Goal: Answer question/provide support: Share knowledge or assist other users

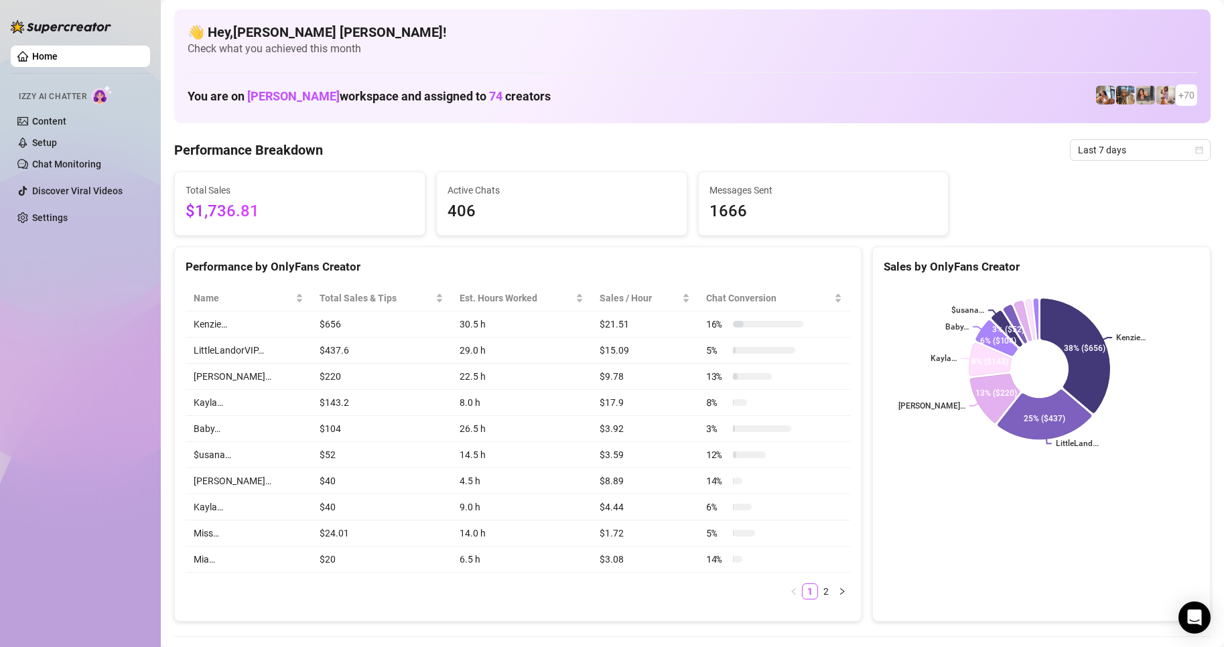
click at [1193, 153] on div "Last 7 days" at bounding box center [1140, 149] width 141 height 21
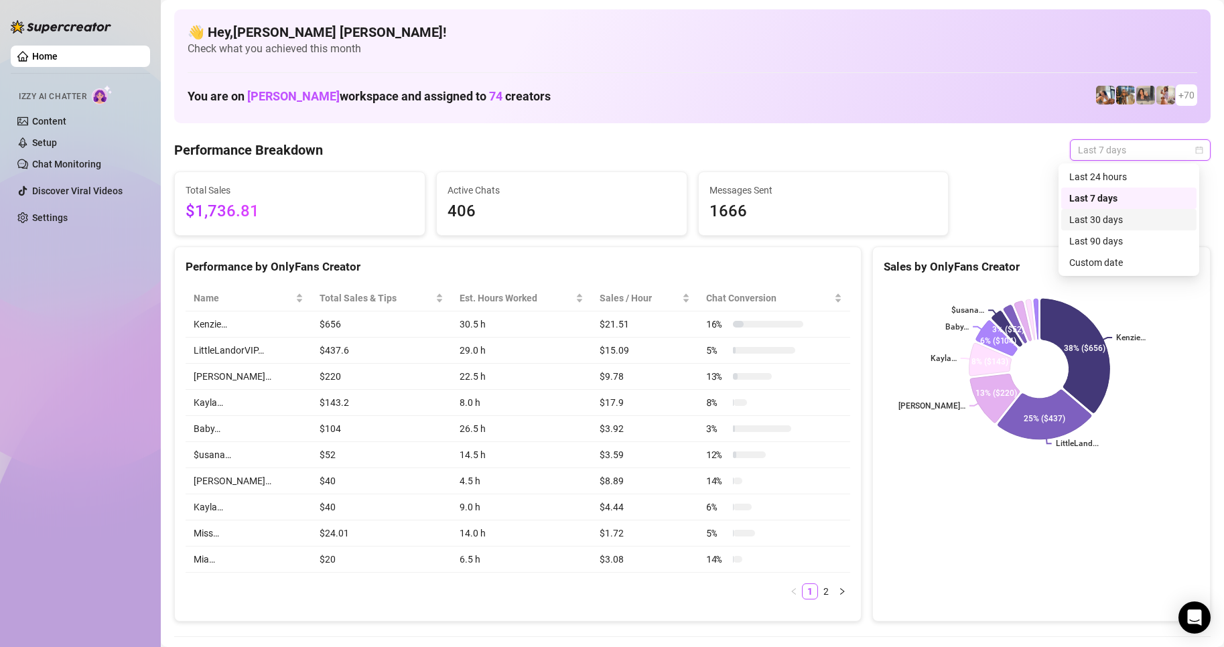
click at [1106, 261] on div "Custom date" at bounding box center [1129, 262] width 119 height 15
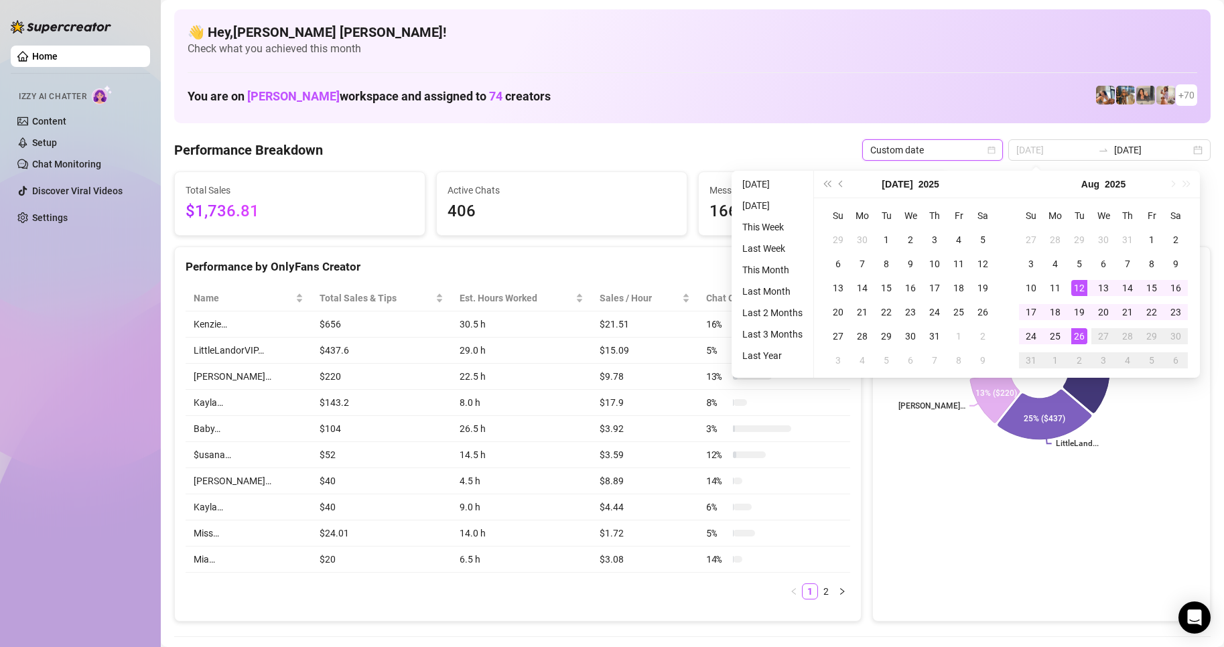
type input "[DATE]"
click at [1079, 337] on div "26" at bounding box center [1080, 336] width 16 height 16
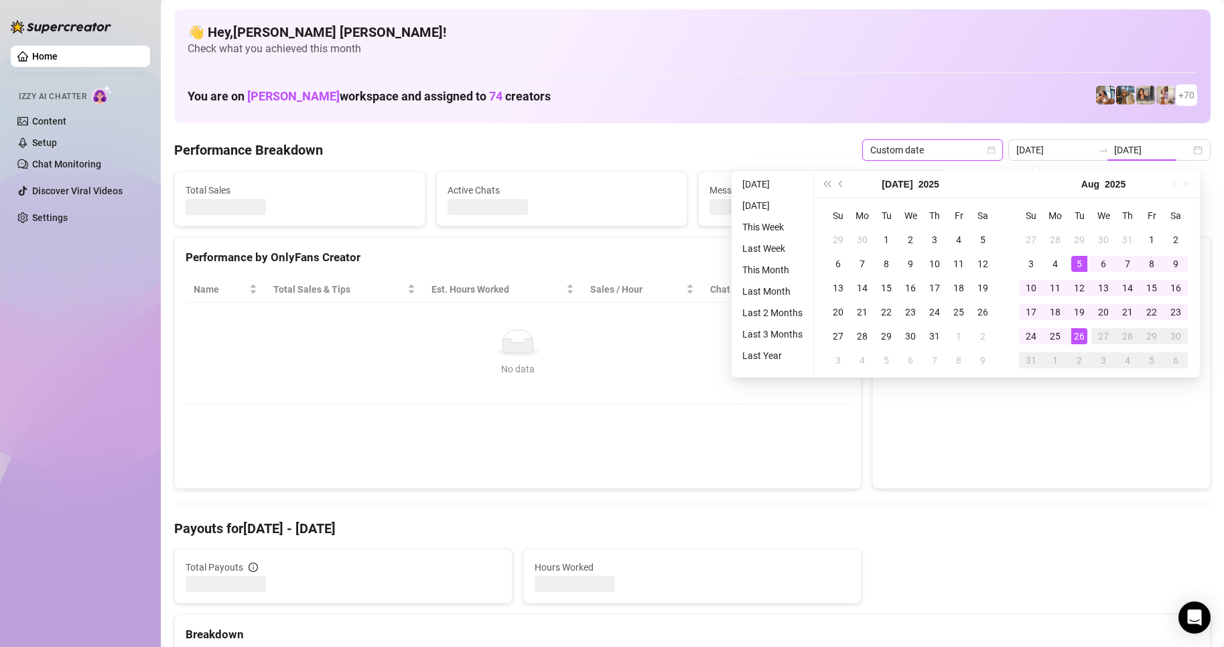
type input "[DATE]"
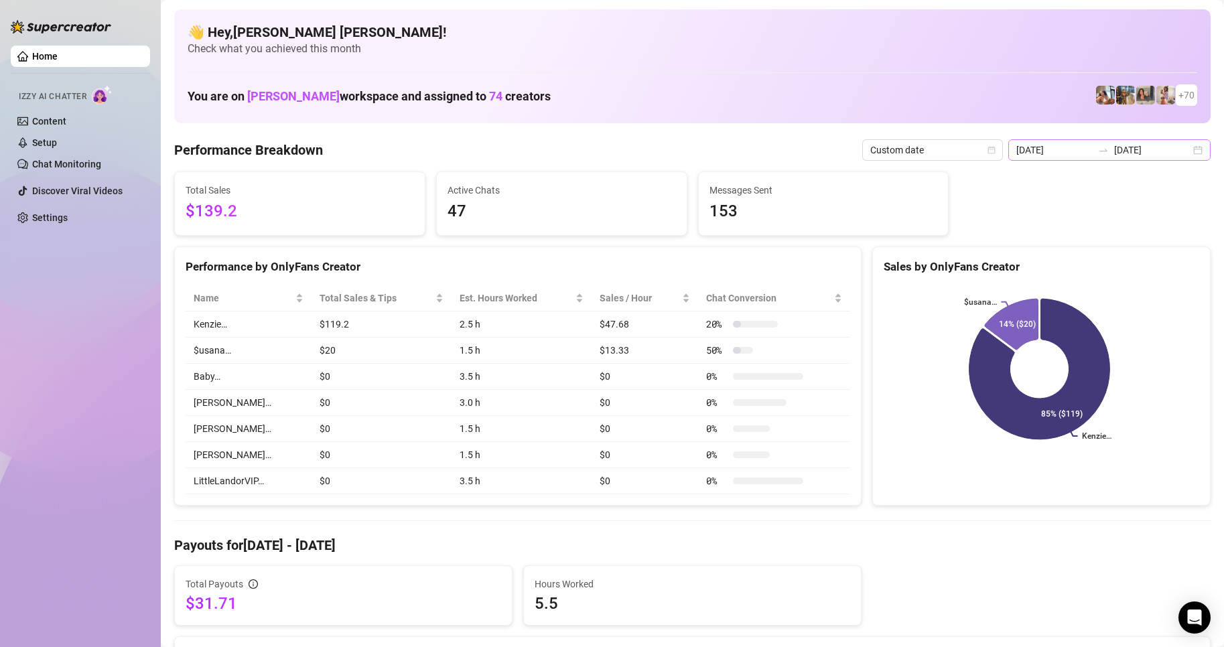
click at [1186, 153] on div "[DATE] [DATE]" at bounding box center [1110, 149] width 202 height 21
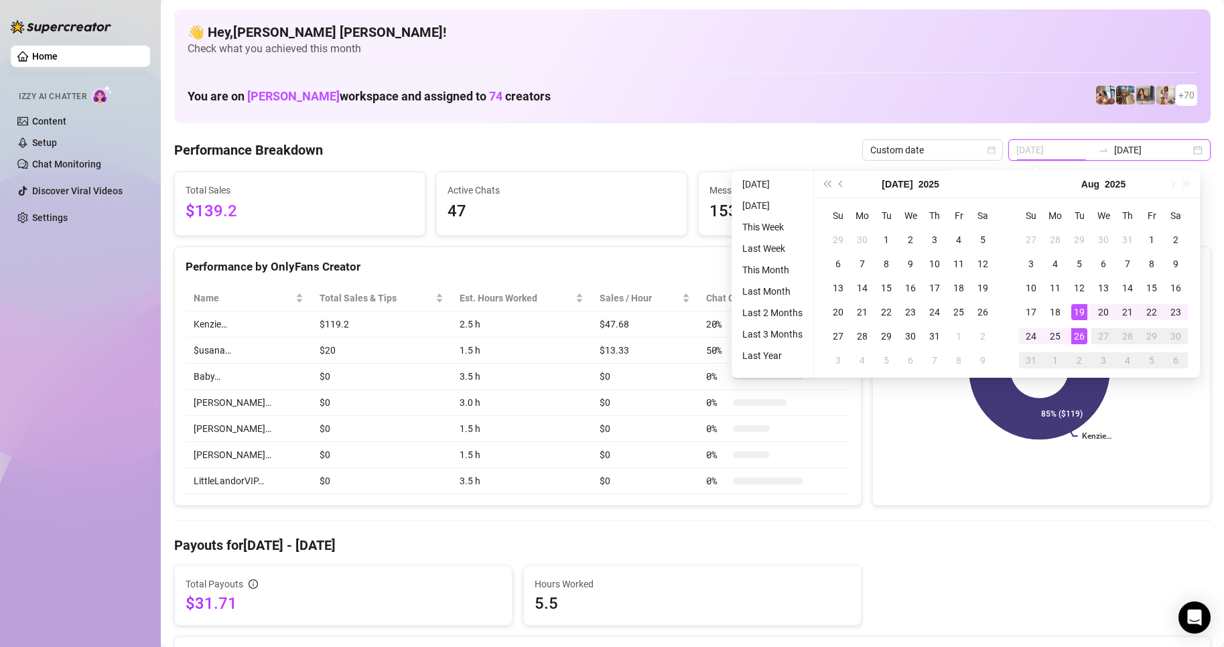
type input "[DATE]"
click at [1082, 334] on div "26" at bounding box center [1080, 336] width 16 height 16
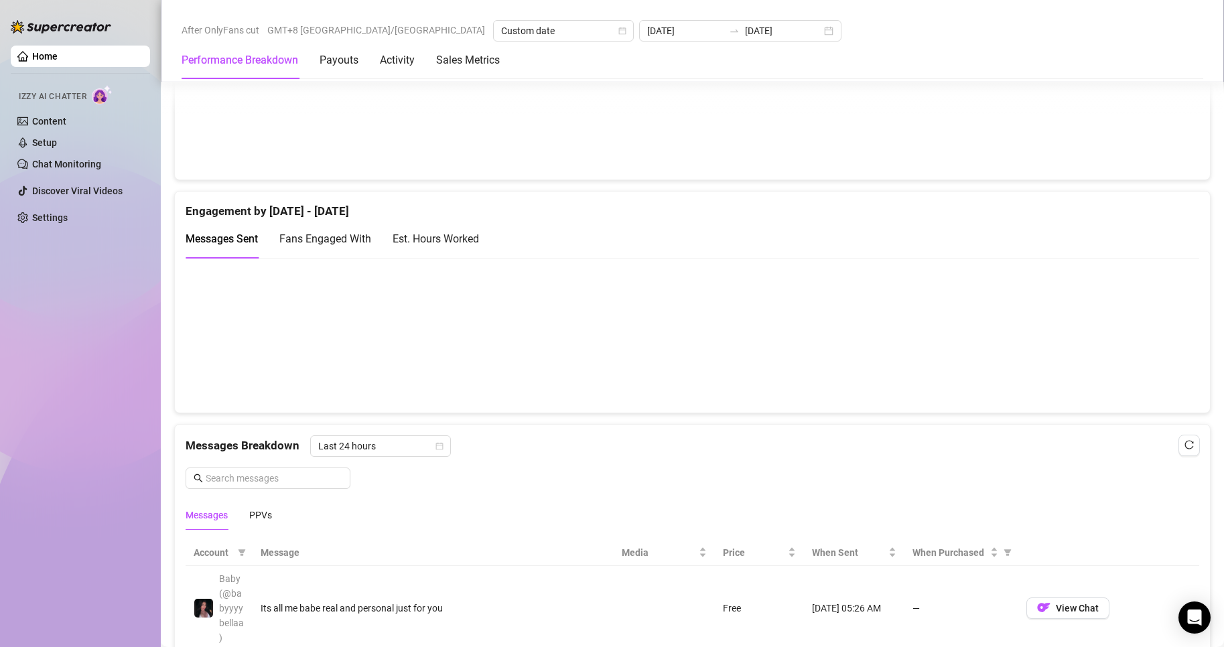
scroll to position [1072, 0]
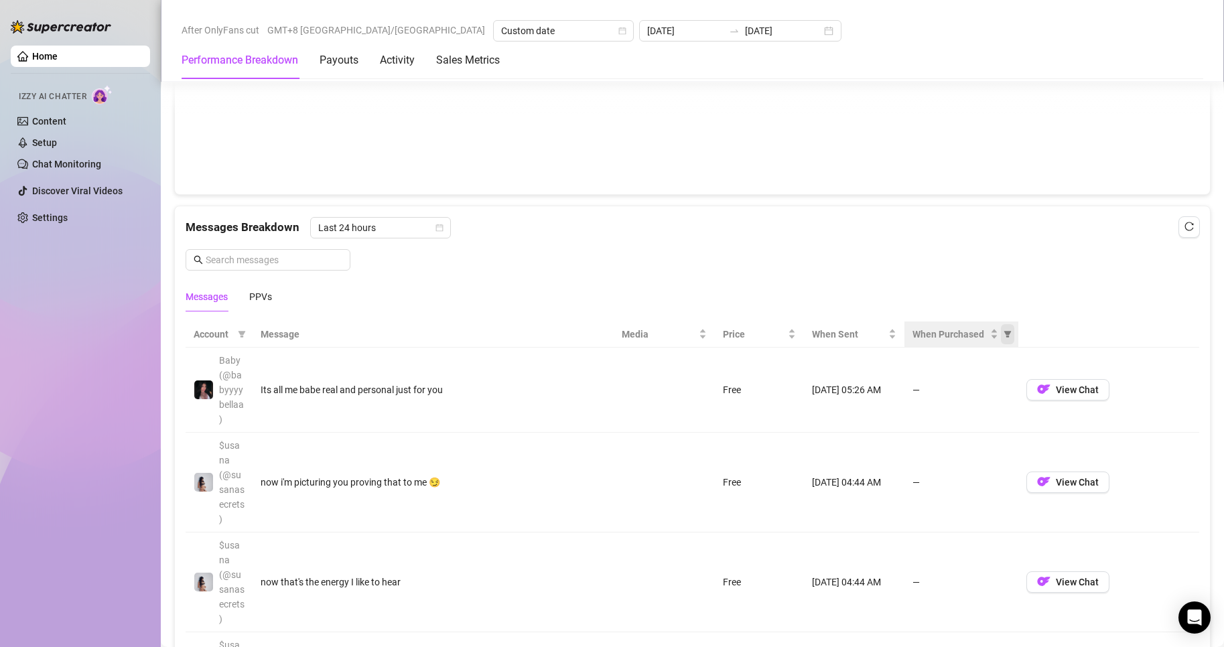
click at [1004, 338] on icon "filter" at bounding box center [1008, 334] width 8 height 8
click at [933, 384] on span "Purchased" at bounding box center [958, 386] width 78 height 15
radio input "true"
click at [993, 434] on span "OK" at bounding box center [990, 435] width 13 height 11
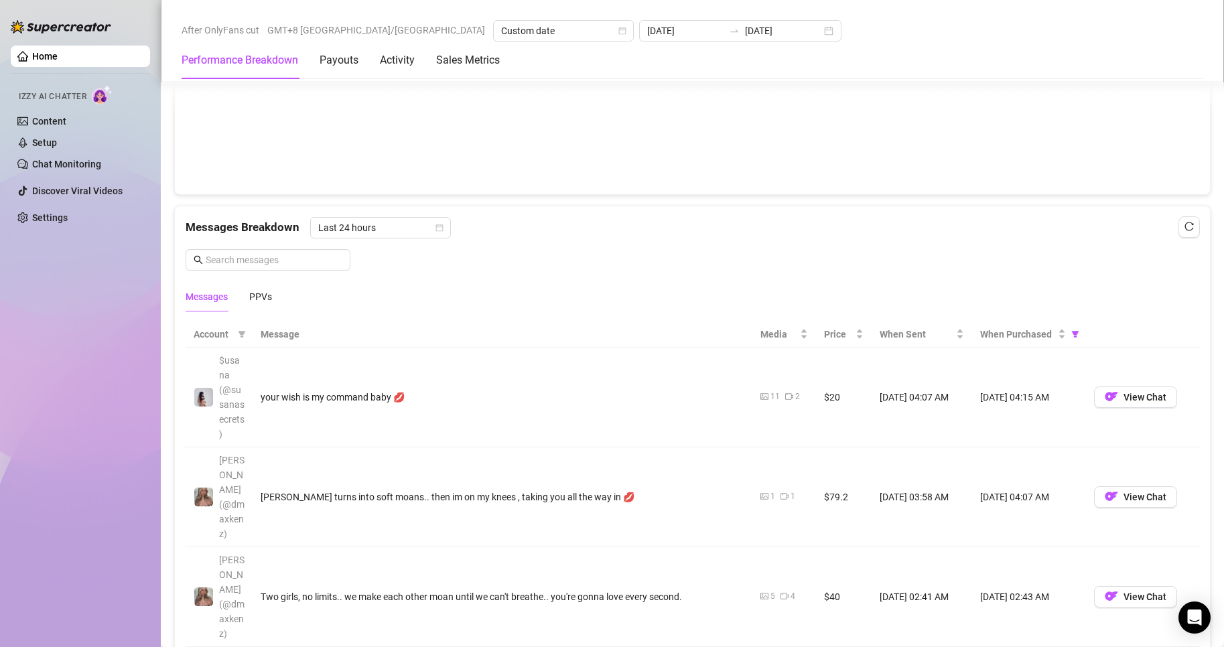
scroll to position [1206, 0]
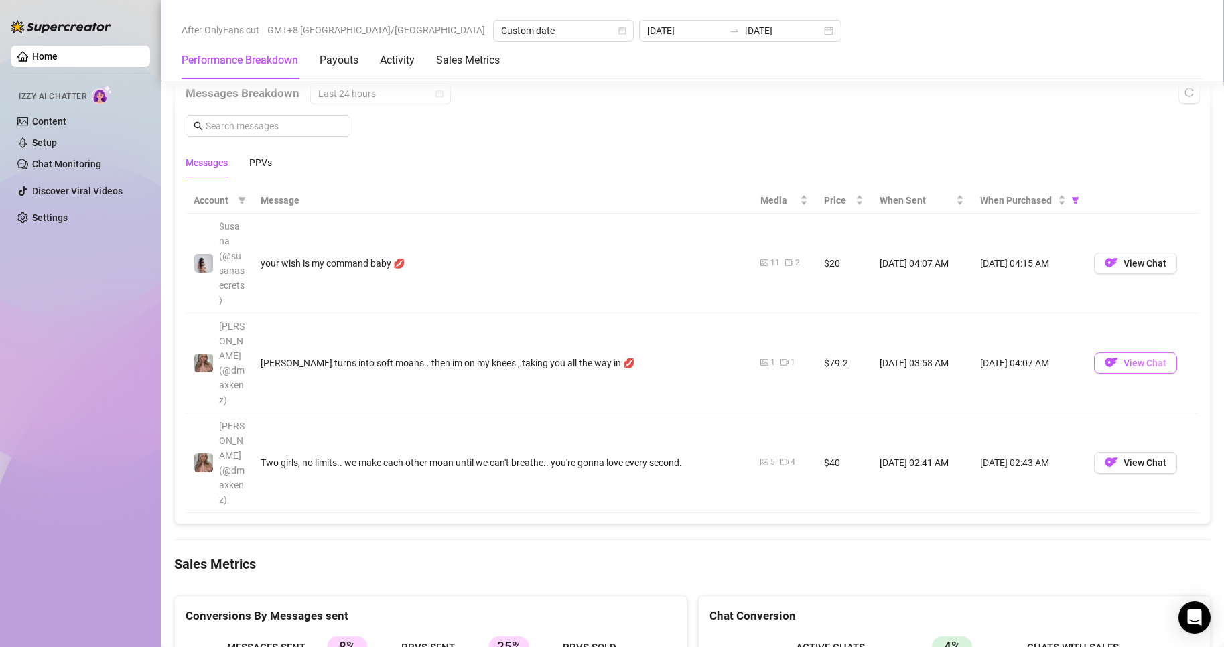
click at [1130, 361] on span "View Chat" at bounding box center [1145, 363] width 43 height 11
click at [1129, 360] on span "View Chat" at bounding box center [1145, 363] width 43 height 11
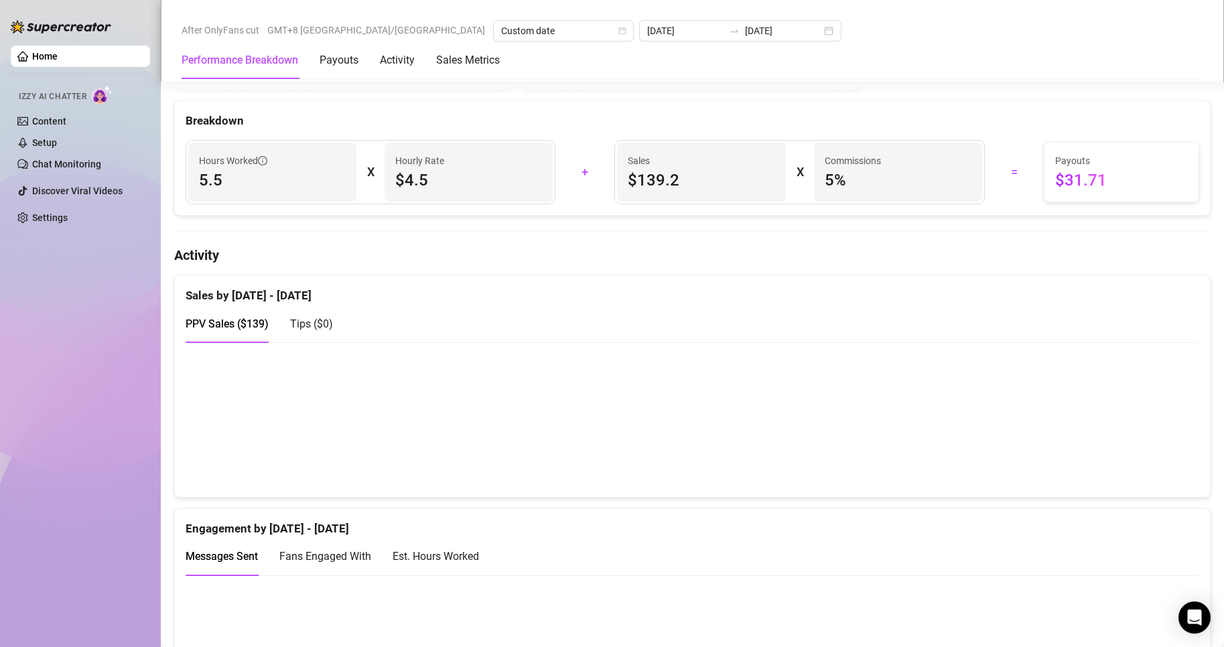
scroll to position [0, 0]
